Goal: Task Accomplishment & Management: Manage account settings

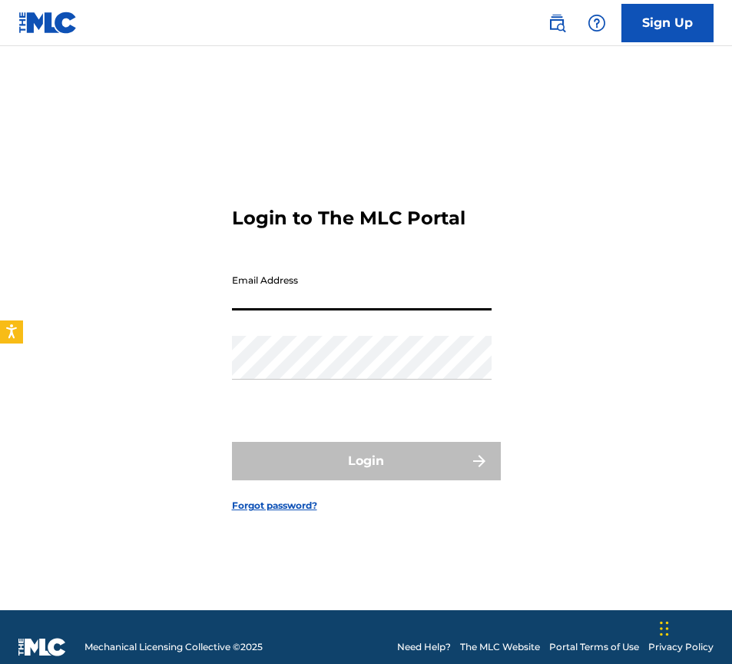
click at [263, 294] on input "Email Address" at bounding box center [362, 289] width 260 height 44
click at [350, 301] on input "tunesofthefuture" at bounding box center [362, 289] width 260 height 44
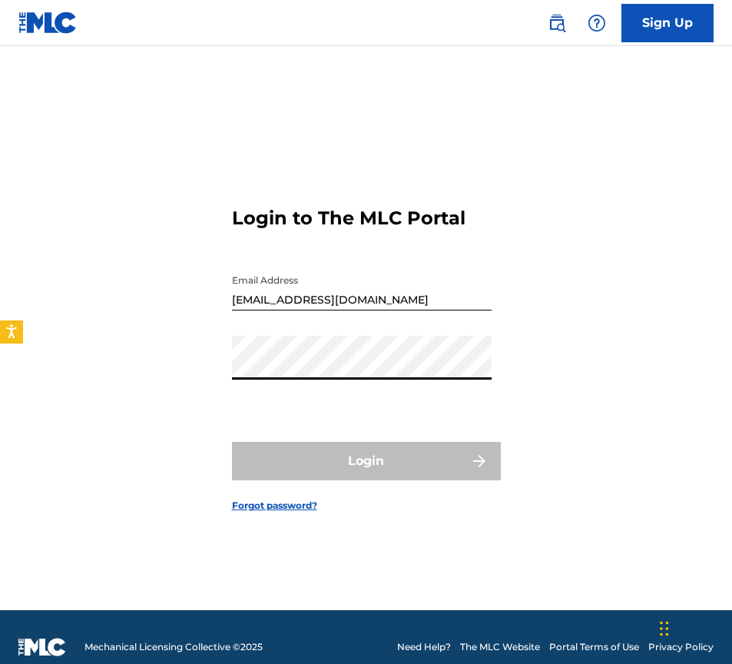
type input "[EMAIL_ADDRESS][DOMAIN_NAME]"
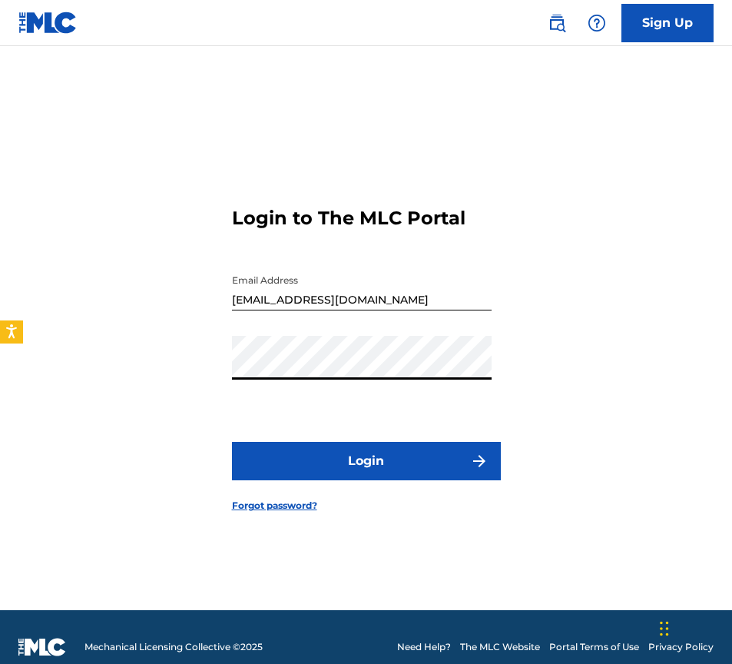
click at [370, 460] on button "Login" at bounding box center [366, 461] width 269 height 38
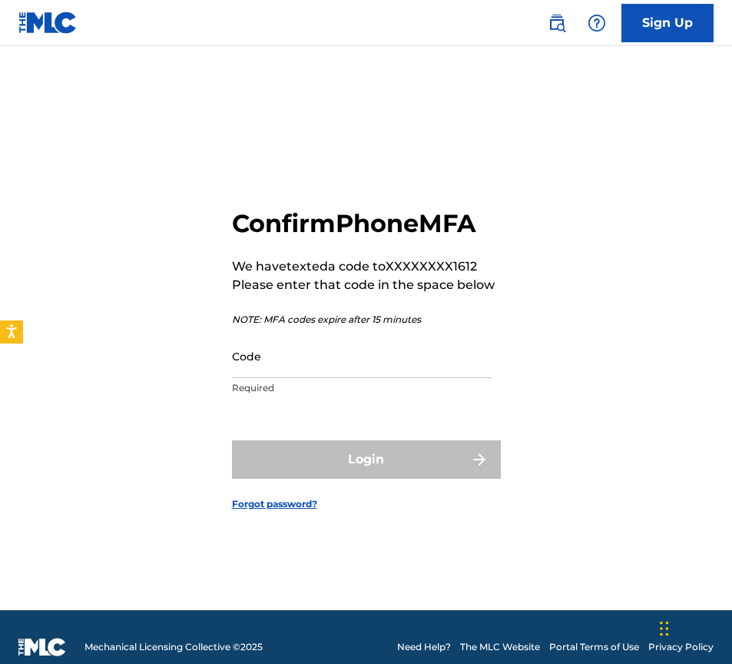
click at [349, 360] on input "Code" at bounding box center [362, 356] width 260 height 44
paste input "588949"
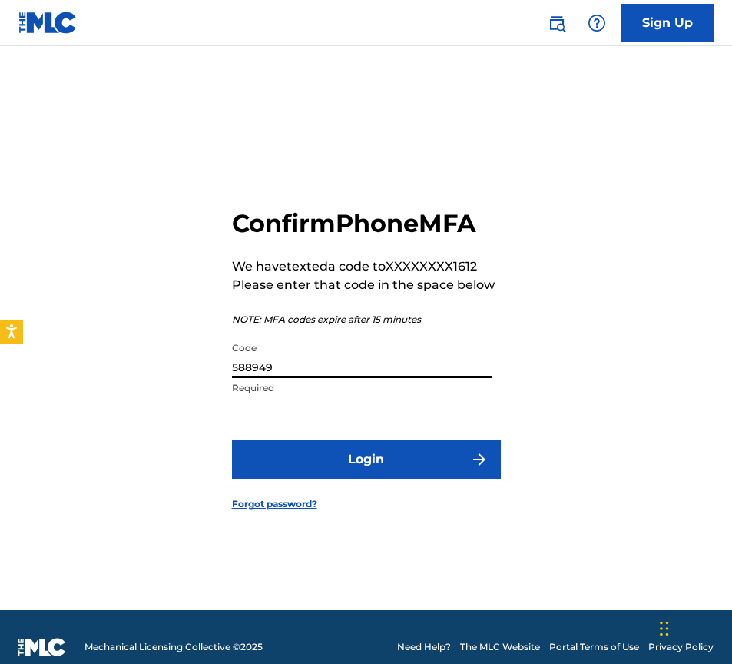
type input "588949"
click at [367, 464] on button "Login" at bounding box center [366, 459] width 269 height 38
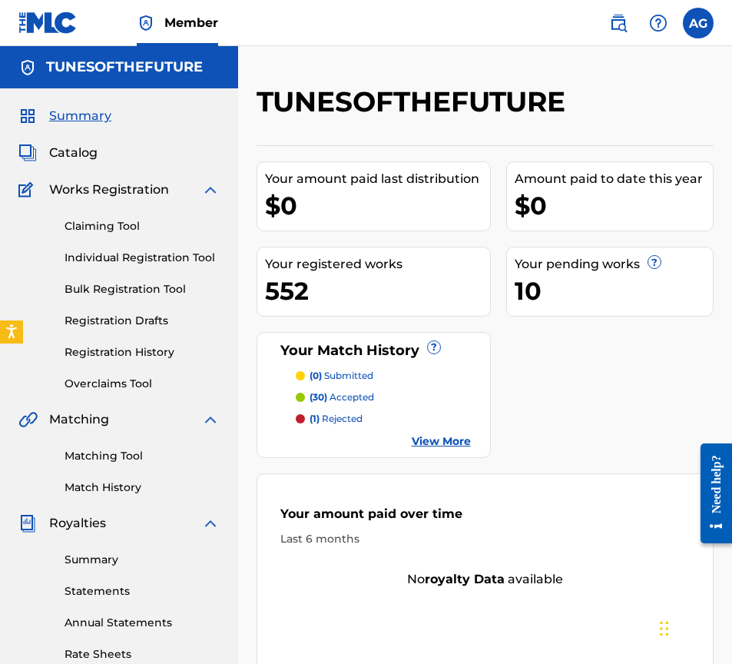
scroll to position [289, 0]
